Goal: Transaction & Acquisition: Purchase product/service

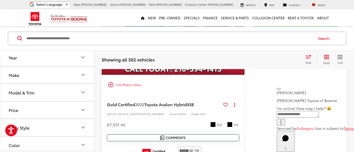
scroll to position [2433, 0]
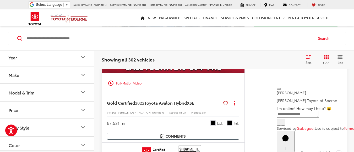
click at [133, 82] on div "play_circle_outline Full-Motion Video" at bounding box center [173, 83] width 135 height 9
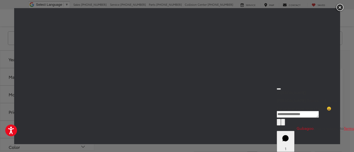
click at [338, 10] on img "button" at bounding box center [339, 7] width 9 height 9
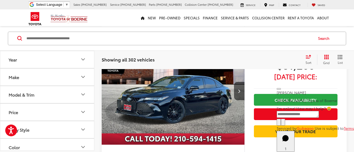
scroll to position [2360, 0]
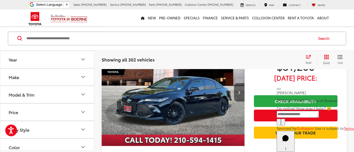
click at [237, 95] on button "Next image" at bounding box center [239, 92] width 10 height 18
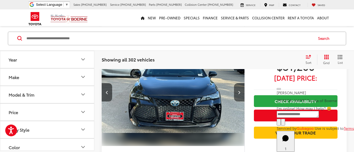
click at [237, 95] on button "Next image" at bounding box center [239, 92] width 10 height 18
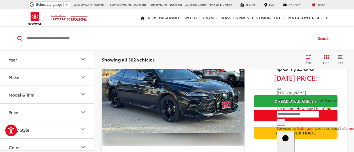
click at [237, 95] on button "Next image" at bounding box center [239, 92] width 10 height 18
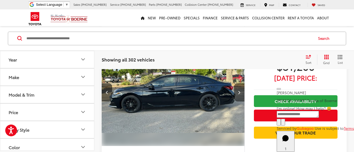
click at [237, 95] on button "Next image" at bounding box center [239, 92] width 10 height 18
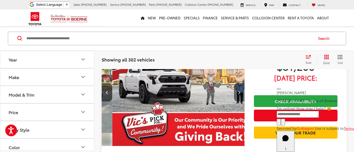
click at [237, 95] on button "Next image" at bounding box center [239, 92] width 10 height 18
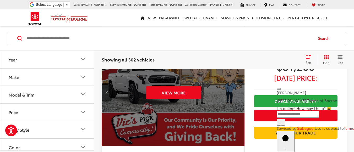
scroll to position [0, 718]
click at [102, 93] on button "Previous image" at bounding box center [107, 92] width 10 height 18
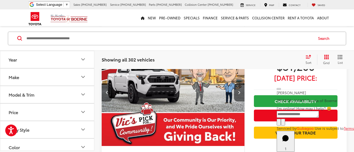
click at [103, 92] on button "Previous image" at bounding box center [107, 92] width 10 height 18
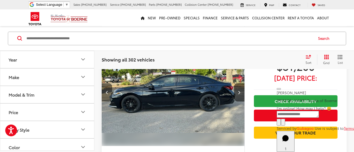
click at [103, 92] on button "Previous image" at bounding box center [107, 92] width 10 height 18
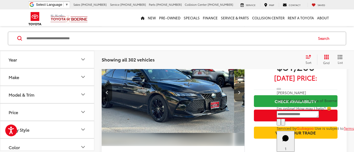
scroll to position [0, 287]
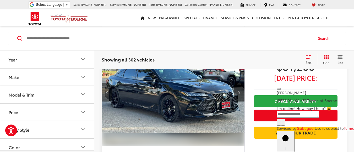
click at [106, 94] on icon "Previous image" at bounding box center [107, 93] width 2 height 4
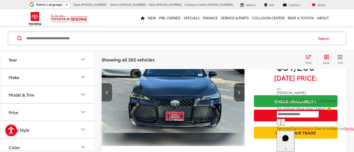
click at [107, 97] on button "Previous image" at bounding box center [107, 92] width 10 height 18
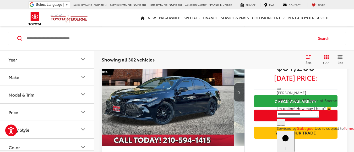
scroll to position [0, 0]
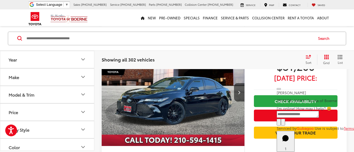
click at [107, 97] on img "2022 Toyota Avalon Hybrid XSE 0" at bounding box center [173, 93] width 144 height 108
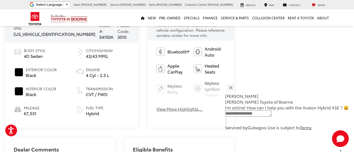
scroll to position [210, 0]
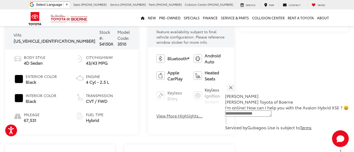
click at [157, 113] on button "View More Highlights..." at bounding box center [180, 116] width 46 height 6
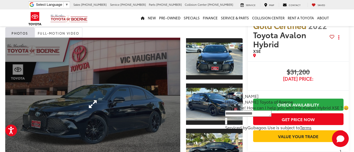
scroll to position [0, 0]
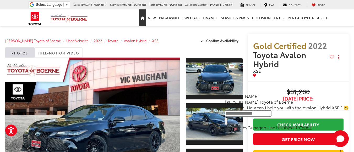
click at [144, 18] on icon "Home" at bounding box center [143, 18] width 4 height 3
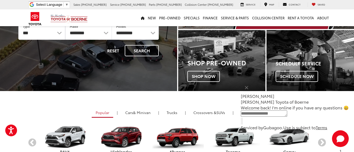
scroll to position [79, 0]
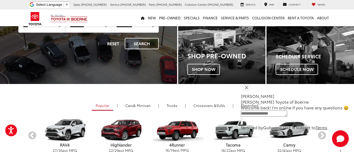
click at [260, 93] on p "[PERSON_NAME]" at bounding box center [295, 96] width 108 height 6
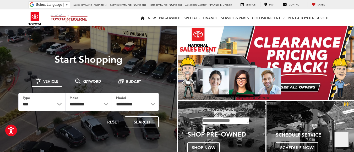
scroll to position [0, 0]
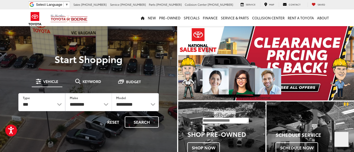
click at [214, 57] on button "Close" at bounding box center [208, 51] width 11 height 11
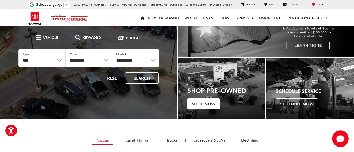
scroll to position [52, 0]
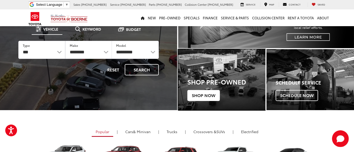
click at [205, 90] on div "Shop Pre-Owned Shop Now" at bounding box center [222, 87] width 88 height 45
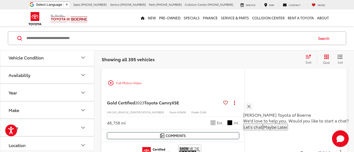
scroll to position [157, 0]
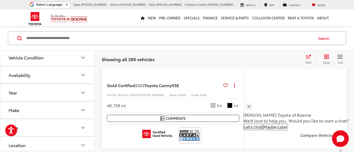
click at [58, 61] on button "Vehicle Condition" at bounding box center [47, 57] width 94 height 17
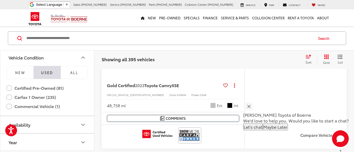
click at [58, 61] on button "Vehicle Condition" at bounding box center [47, 57] width 94 height 17
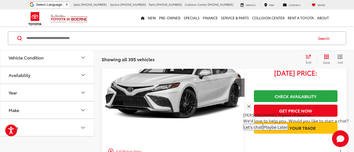
scroll to position [131, 0]
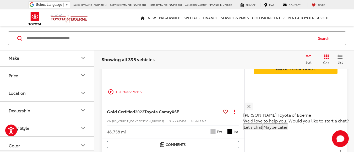
click at [33, 58] on button "Make" at bounding box center [47, 57] width 94 height 17
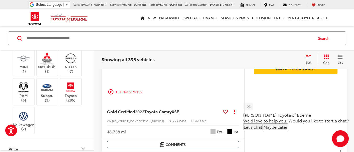
scroll to position [105, 0]
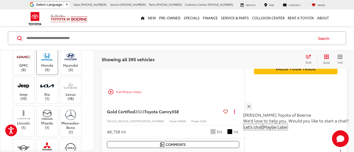
click at [50, 72] on label "Honda (9)" at bounding box center [47, 61] width 21 height 21
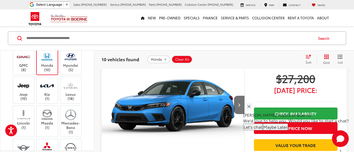
scroll to position [1321, 0]
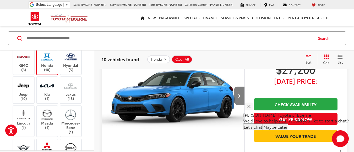
click at [238, 96] on button "Next image" at bounding box center [239, 96] width 10 height 18
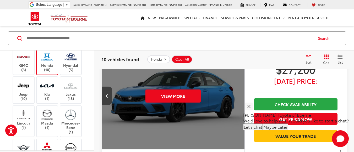
click at [109, 99] on button "Previous image" at bounding box center [107, 96] width 10 height 18
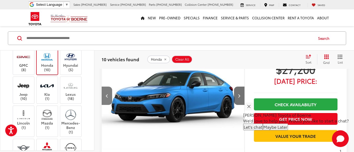
click at [109, 99] on button "Previous image" at bounding box center [107, 96] width 10 height 18
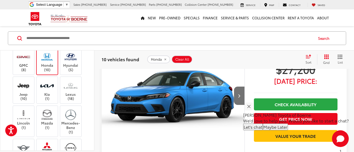
scroll to position [0, 0]
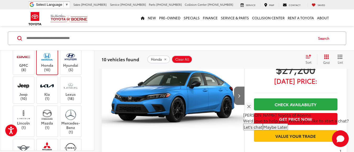
click at [109, 99] on img "2024 Honda Civic Sport 0" at bounding box center [173, 96] width 144 height 108
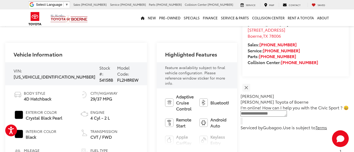
scroll to position [157, 0]
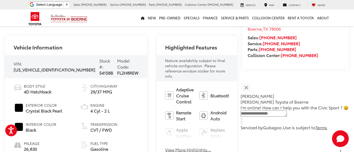
click at [165, 147] on button "View More Highlights..." at bounding box center [188, 150] width 46 height 6
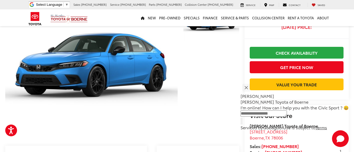
scroll to position [0, 0]
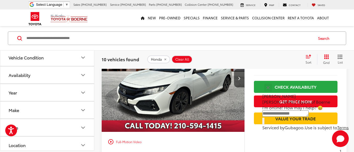
scroll to position [1699, 0]
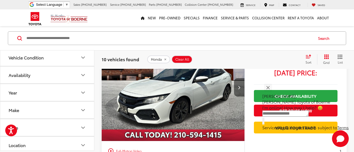
click at [236, 97] on button "Next image" at bounding box center [239, 87] width 10 height 18
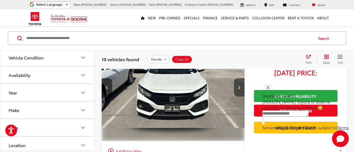
click at [236, 97] on button "Next image" at bounding box center [239, 87] width 10 height 18
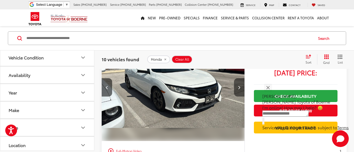
click at [238, 97] on button "Next image" at bounding box center [239, 87] width 10 height 18
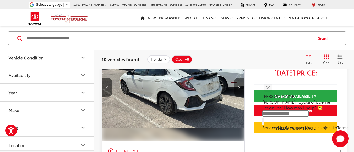
click at [238, 97] on button "Next image" at bounding box center [239, 87] width 10 height 18
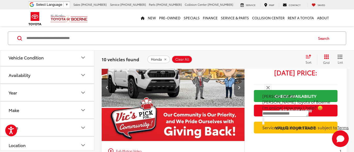
click at [238, 97] on button "Next image" at bounding box center [239, 87] width 10 height 18
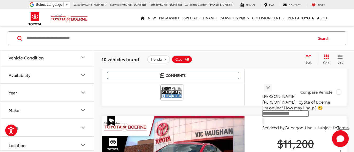
scroll to position [545, 0]
